Goal: Task Accomplishment & Management: Manage account settings

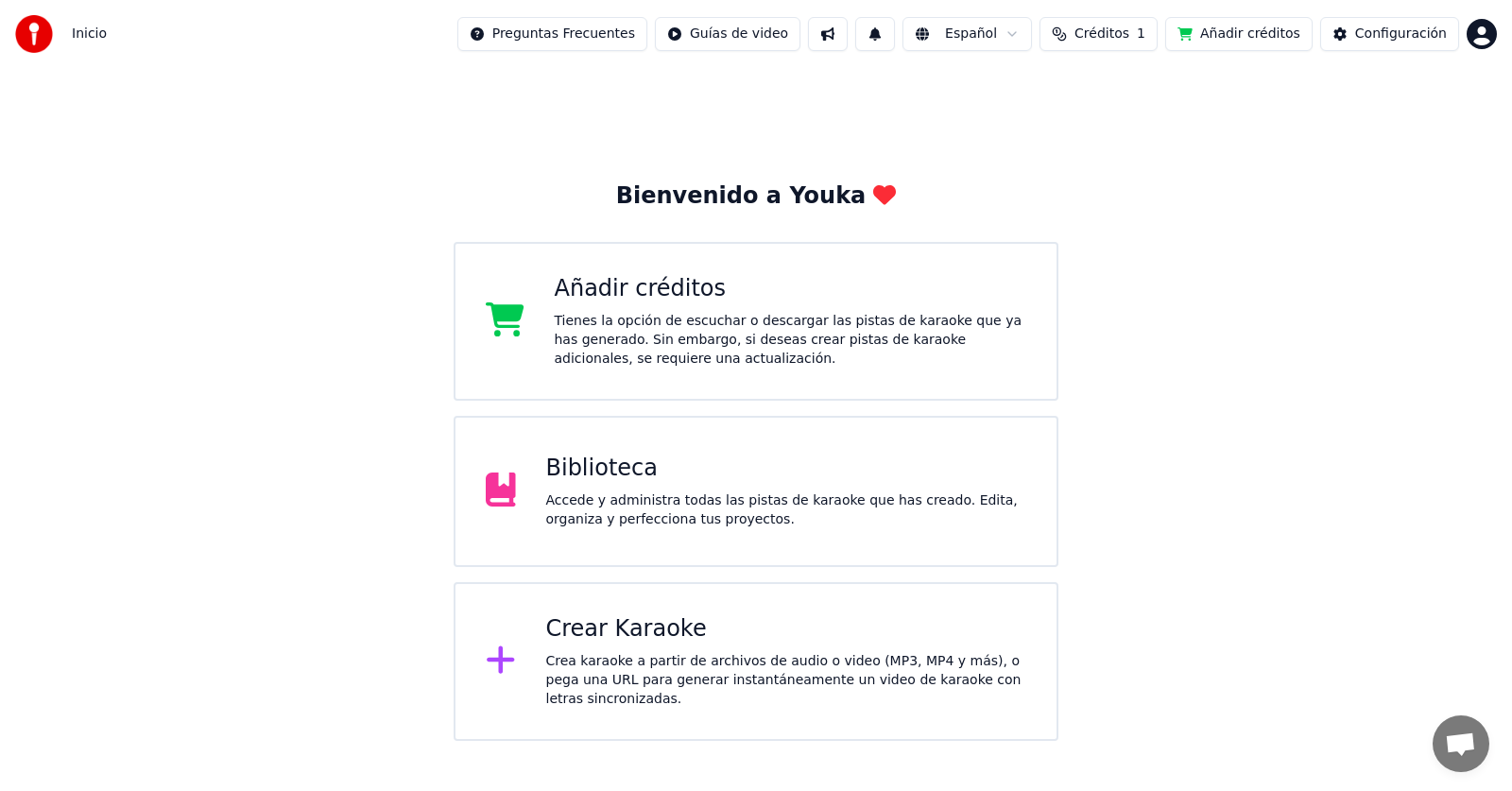
click at [761, 491] on div "Accede y administra todas las pistas de karaoke que has creado. Edita, organiza…" at bounding box center [787, 510] width 481 height 37
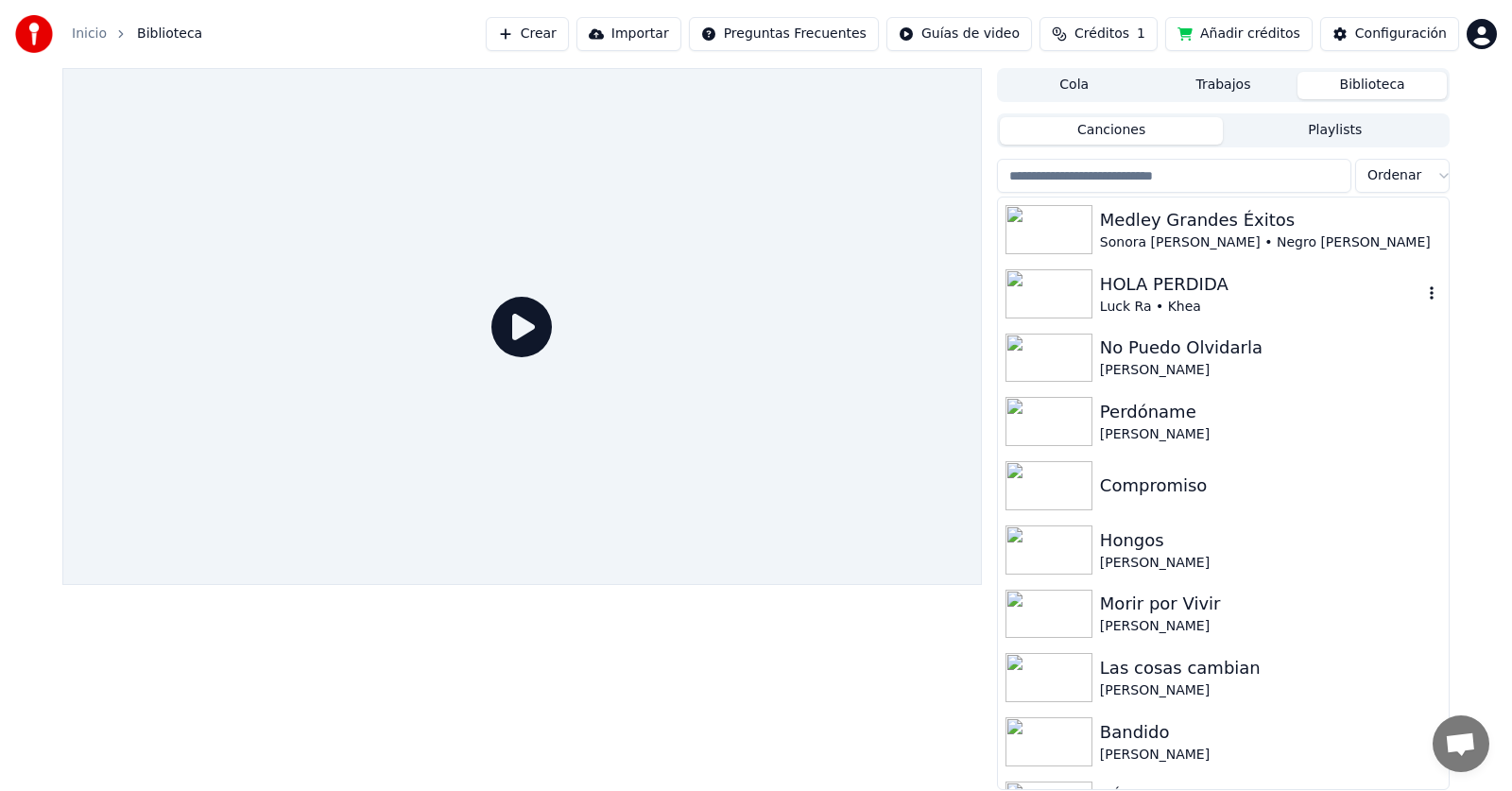
click at [1102, 304] on div "Luck Ra • Khea" at bounding box center [1261, 307] width 322 height 19
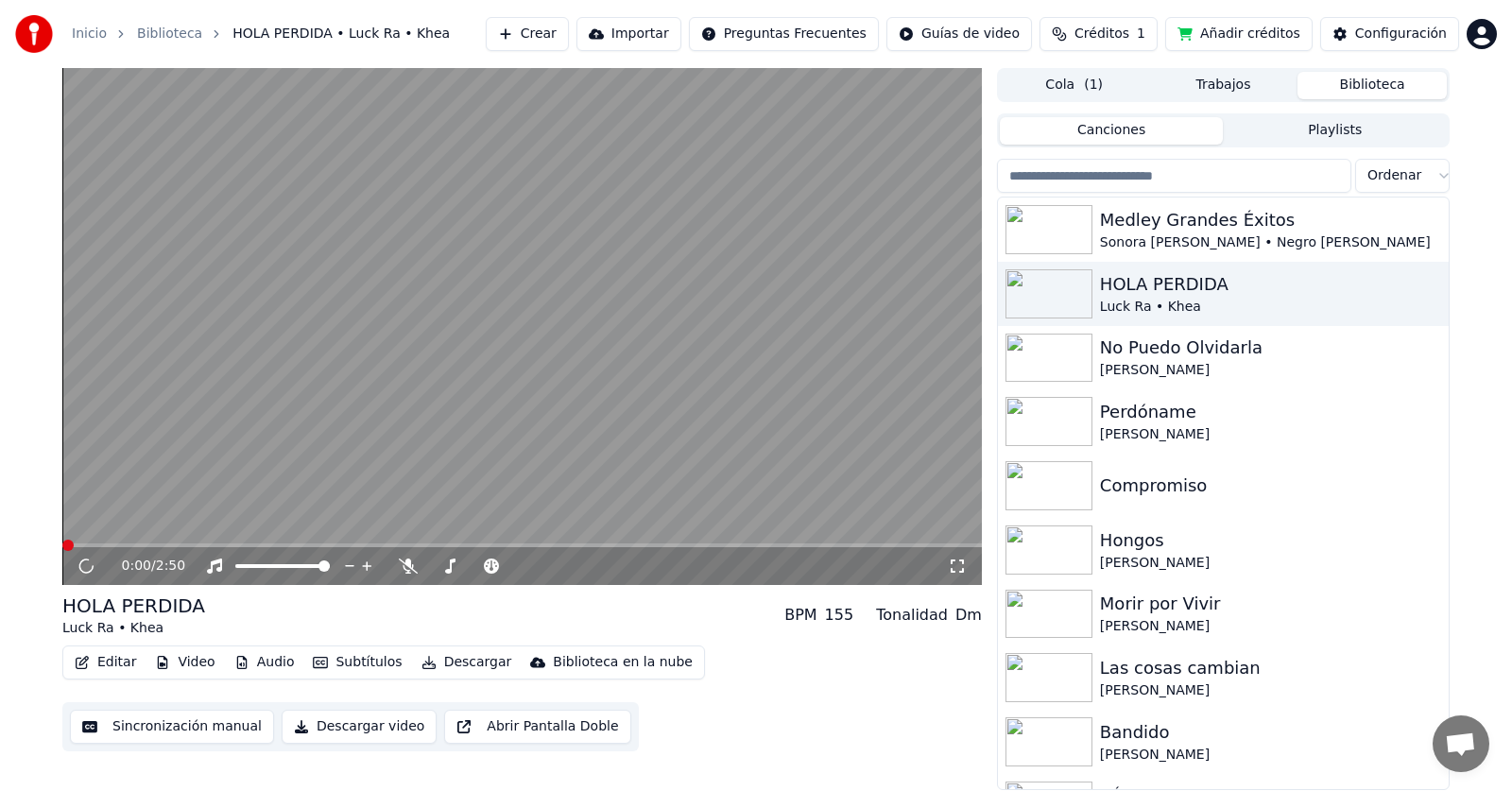
click at [1223, 91] on button "Trabajos" at bounding box center [1224, 85] width 149 height 28
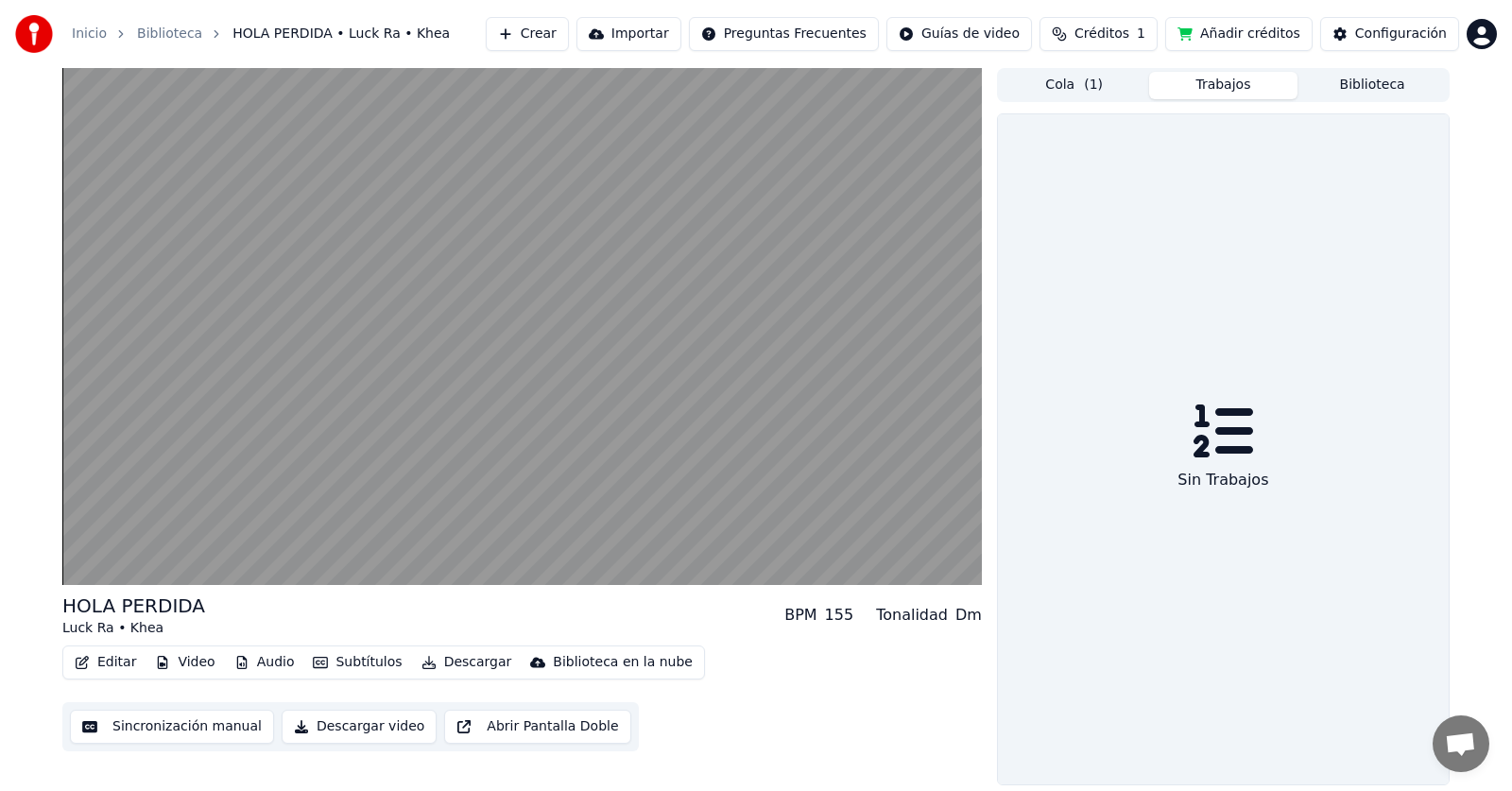
click at [1120, 80] on button "Cola ( 1 )" at bounding box center [1075, 85] width 149 height 28
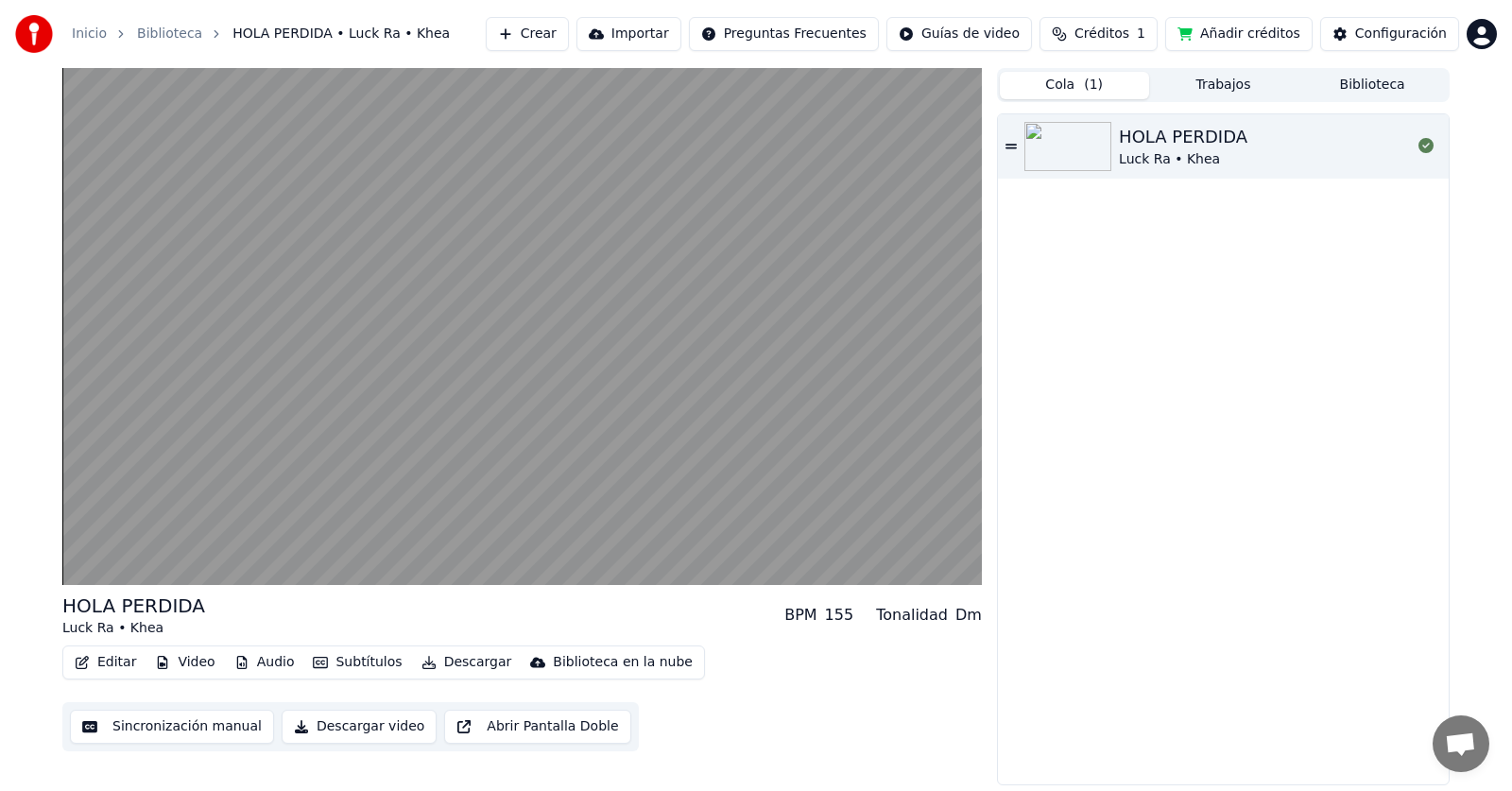
click at [1338, 92] on button "Biblioteca" at bounding box center [1372, 85] width 149 height 28
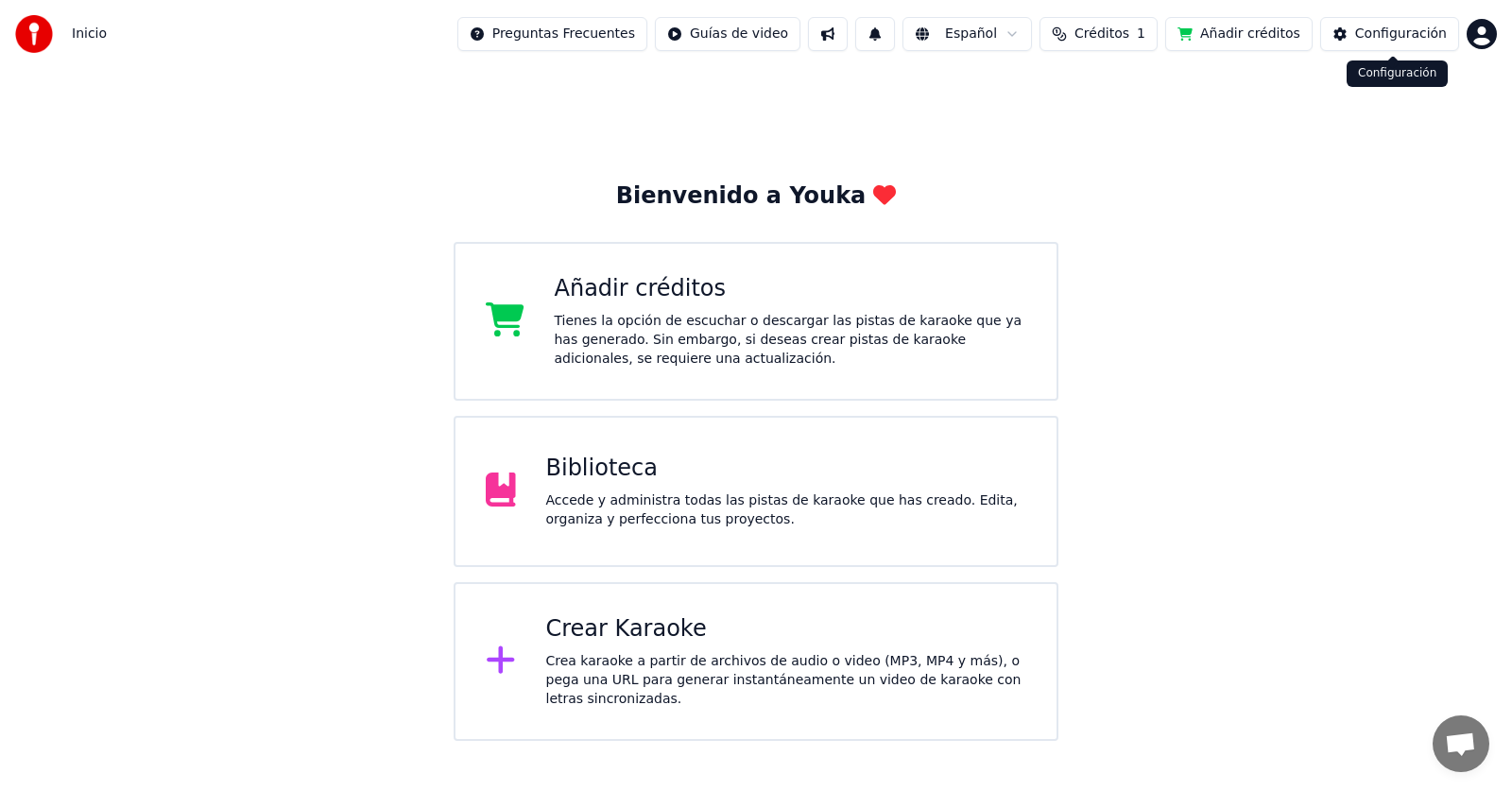
click at [1392, 36] on div "Configuración" at bounding box center [1400, 33] width 91 height 19
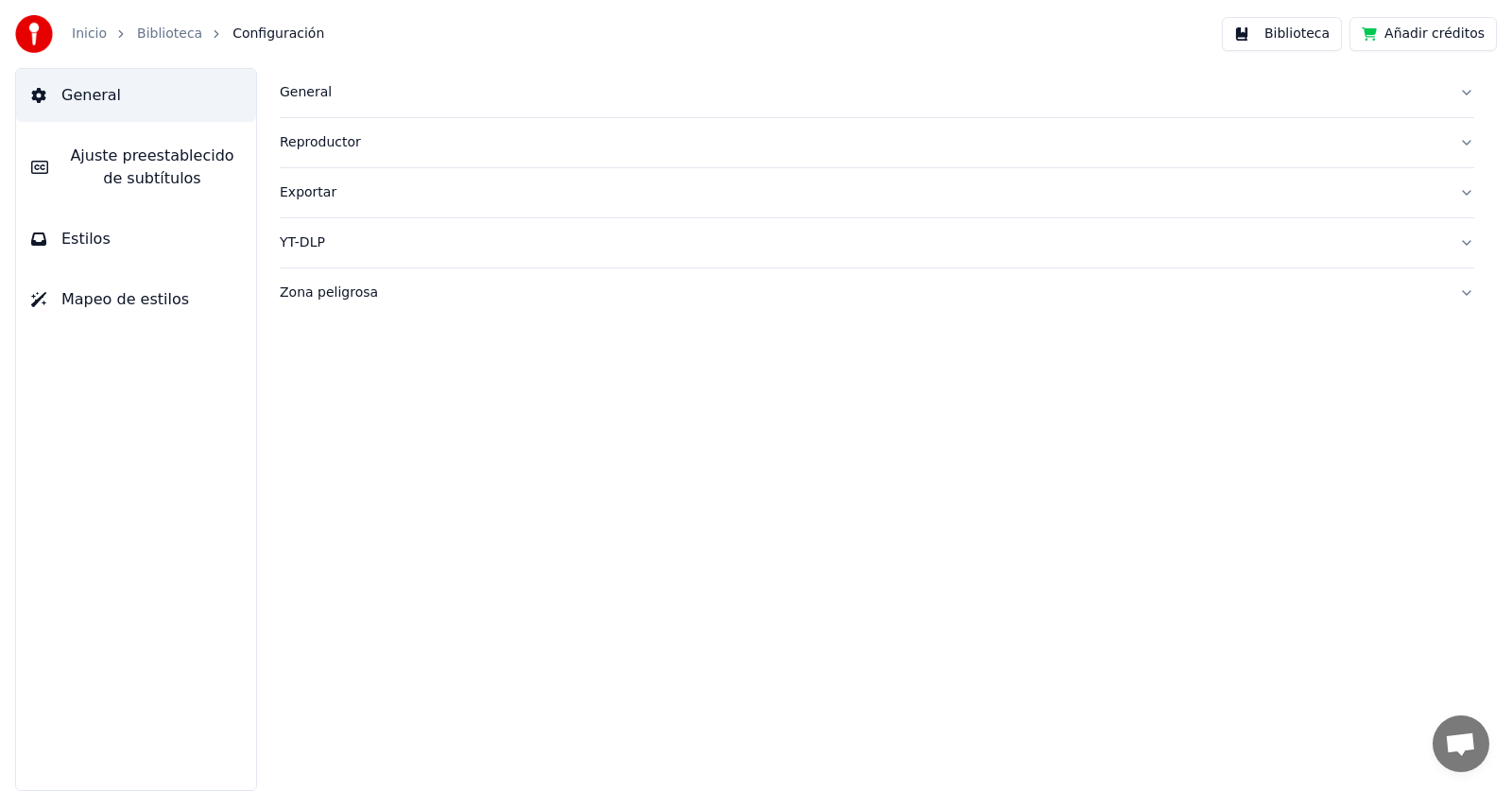
click at [308, 195] on div "Exportar" at bounding box center [862, 193] width 1164 height 19
